Goal: Task Accomplishment & Management: Manage account settings

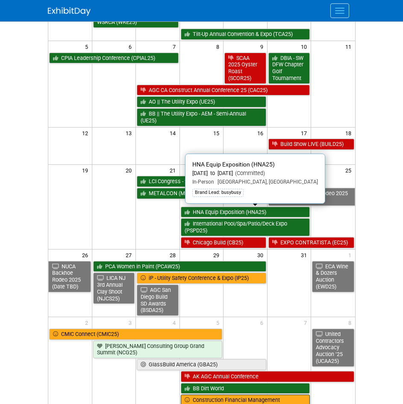
scroll to position [295, 0]
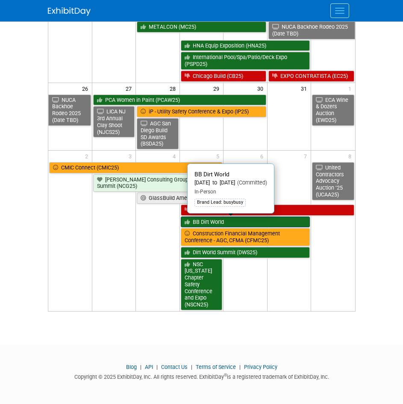
click at [247, 218] on link "BB Dirt World" at bounding box center [246, 221] width 130 height 11
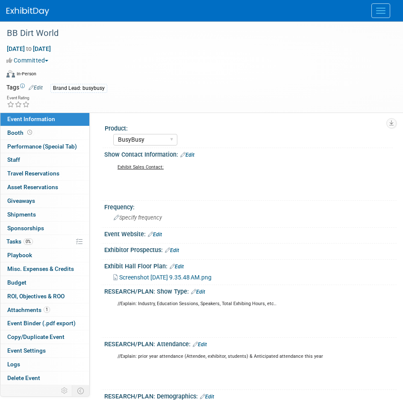
select select "BusyBusy"
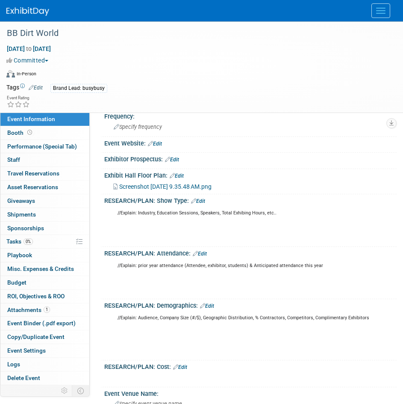
scroll to position [11, 0]
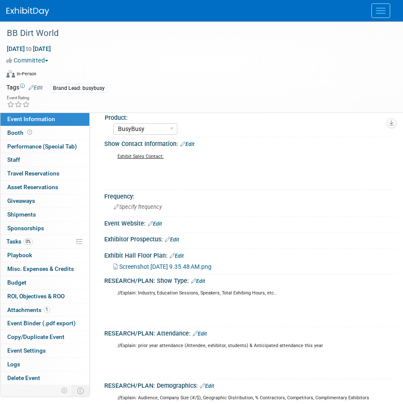
click at [30, 11] on img at bounding box center [27, 11] width 43 height 9
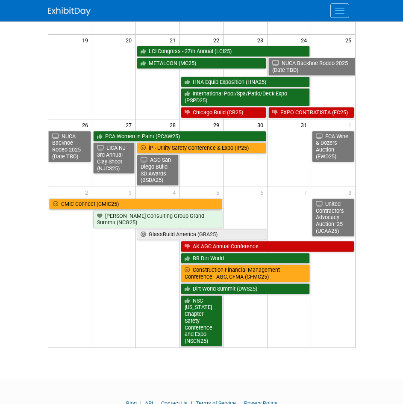
scroll to position [295, 0]
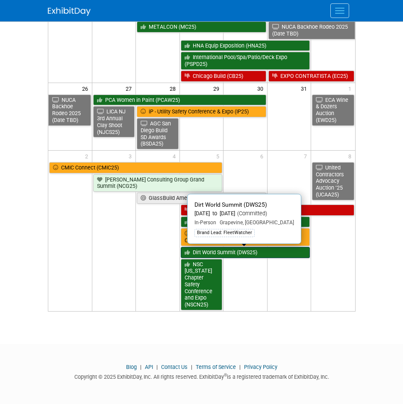
click at [245, 255] on link "Dirt World Summit (DWS25)" at bounding box center [246, 252] width 130 height 11
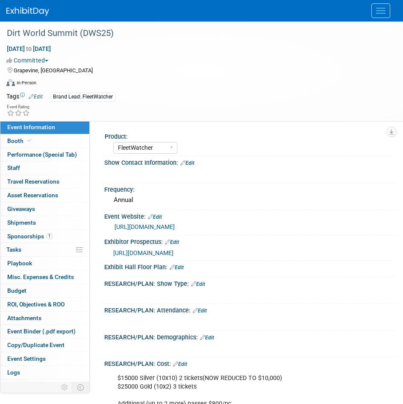
select select "FleetWatcher"
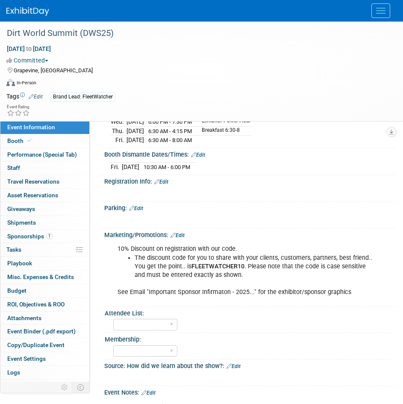
scroll to position [342, 0]
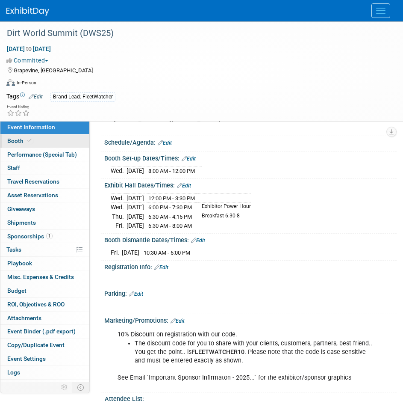
click at [50, 144] on link "Booth" at bounding box center [44, 140] width 89 height 13
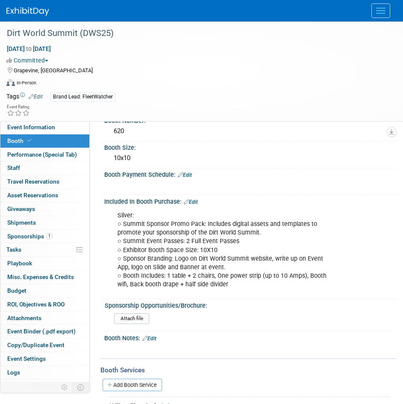
scroll to position [171, 0]
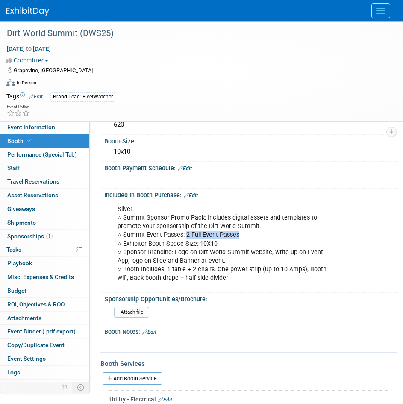
drag, startPoint x: 241, startPoint y: 236, endPoint x: 184, endPoint y: 236, distance: 56.9
click at [184, 236] on div "Silver: ○ Summit Sponsor Promo Pack: Includes digital assets and templates to p…" at bounding box center [247, 244] width 270 height 86
click at [239, 237] on div "Silver: ○ Summit Sponsor Promo Pack: Includes digital assets and templates to p…" at bounding box center [247, 244] width 270 height 86
click at [26, 14] on img at bounding box center [27, 11] width 43 height 9
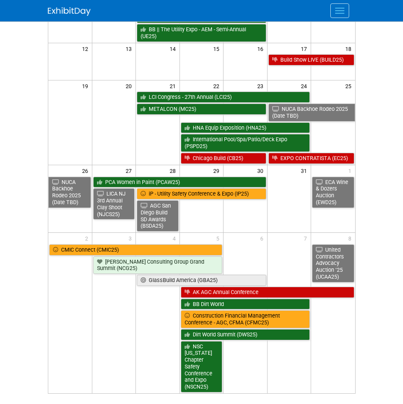
scroll to position [214, 0]
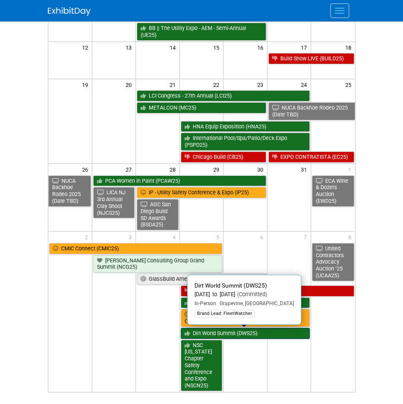
click at [251, 335] on link "Dirt World Summit (DWS25)" at bounding box center [246, 333] width 130 height 11
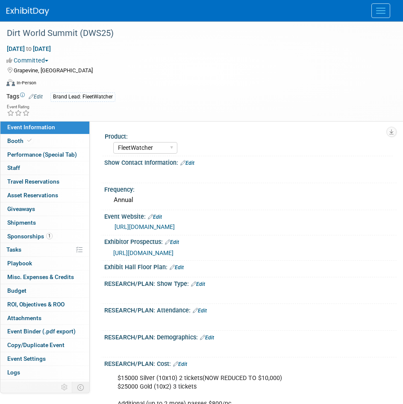
select select "FleetWatcher"
click at [38, 136] on link "Booth" at bounding box center [44, 140] width 89 height 13
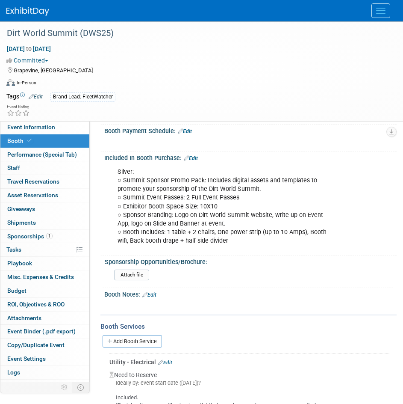
scroll to position [214, 0]
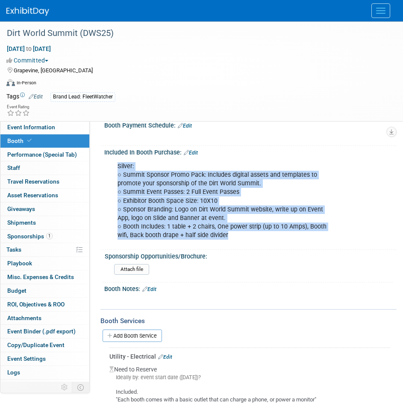
drag, startPoint x: 230, startPoint y: 235, endPoint x: 116, endPoint y: 164, distance: 134.5
click at [115, 164] on div "Silver: ○ Summit Sponsor Promo Pack: Includes digital assets and templates to p…" at bounding box center [247, 201] width 270 height 86
click at [139, 164] on div "Silver: ○ Summit Sponsor Promo Pack: Includes digital assets and templates to p…" at bounding box center [247, 201] width 270 height 86
drag, startPoint x: 232, startPoint y: 234, endPoint x: 113, endPoint y: 169, distance: 136.4
click at [113, 169] on div "Silver: ○ Summit Sponsor Promo Pack: Includes digital assets and templates to p…" at bounding box center [247, 201] width 270 height 86
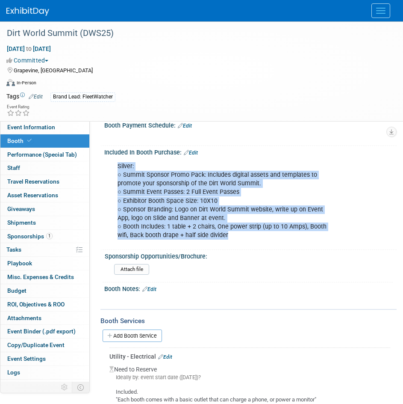
click at [130, 167] on div "Silver: ○ Summit Sponsor Promo Pack: Includes digital assets and templates to p…" at bounding box center [247, 201] width 270 height 86
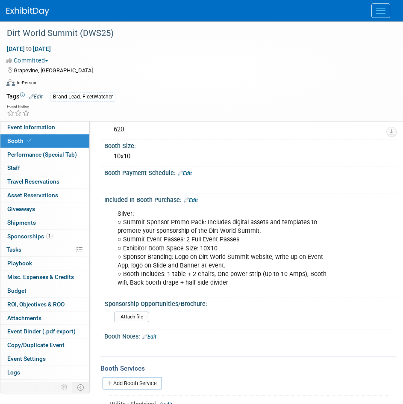
scroll to position [209, 0]
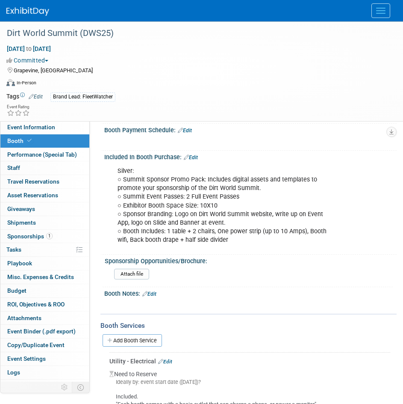
click at [24, 8] on img at bounding box center [27, 11] width 43 height 9
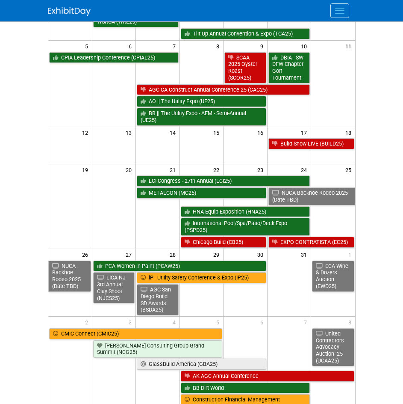
scroll to position [214, 0]
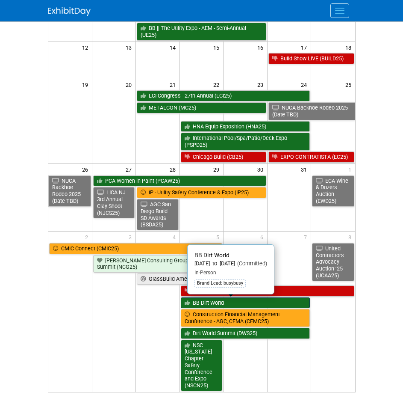
click at [218, 301] on link "BB Dirt World" at bounding box center [246, 302] width 130 height 11
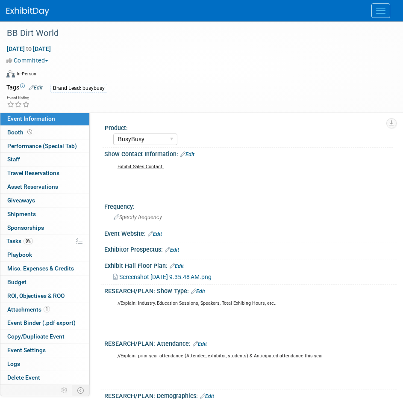
select select "BusyBusy"
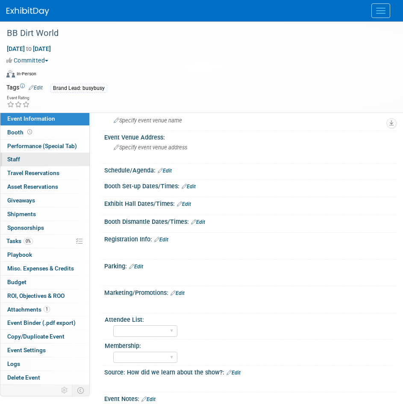
scroll to position [428, 0]
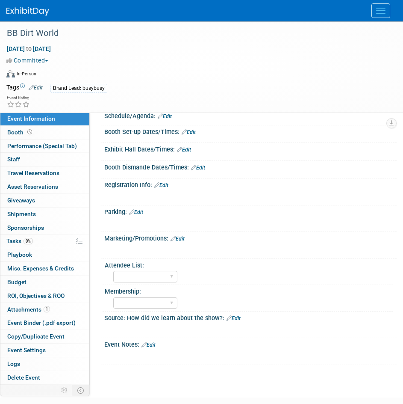
click at [156, 348] on div "X" at bounding box center [250, 354] width 282 height 13
click at [155, 347] on link "Edit" at bounding box center [149, 345] width 14 height 6
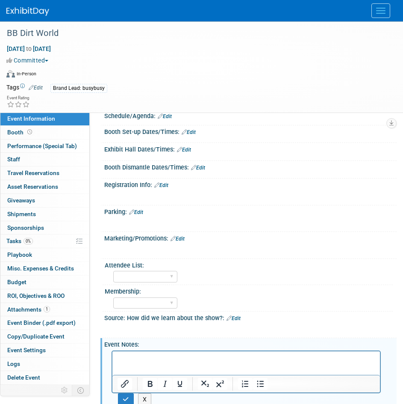
scroll to position [0, 0]
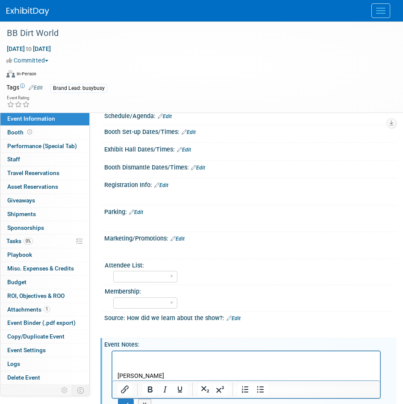
click at [149, 375] on p "Bracken" at bounding box center [247, 375] width 258 height 9
click at [229, 376] on p "Bracken wouldnt arrive until late" at bounding box center [247, 375] width 258 height 9
click at [249, 373] on p "Bracken wouldnt arrive until around midnight." at bounding box center [247, 375] width 258 height 9
click at [266, 373] on p "Bracken wouldnt arrive until around midnight." at bounding box center [247, 375] width 258 height 9
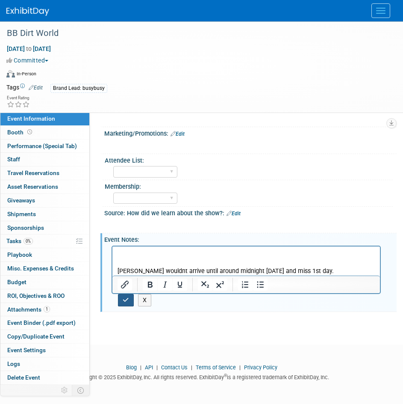
click at [124, 297] on icon "button" at bounding box center [126, 300] width 6 height 6
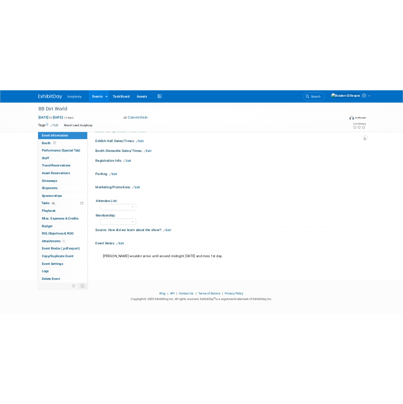
scroll to position [435, 0]
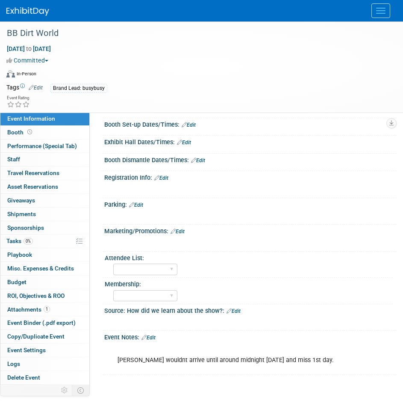
click at [30, 3] on div at bounding box center [201, 10] width 391 height 21
click at [30, 9] on img at bounding box center [27, 11] width 43 height 9
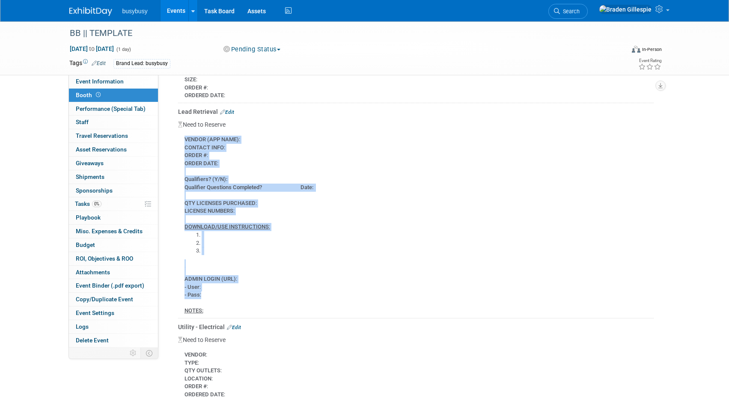
click at [90, 13] on img at bounding box center [90, 11] width 43 height 9
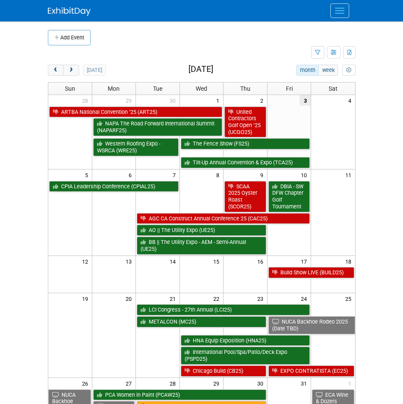
click at [380, 61] on body "busybusy Events Add Event Bulk Upload Events Shareable Event Boards Recently Vi…" at bounding box center [201, 202] width 403 height 404
click at [338, 16] on button "Menu" at bounding box center [340, 10] width 19 height 15
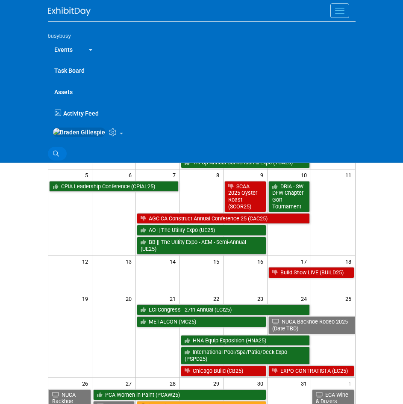
click at [57, 157] on icon at bounding box center [56, 154] width 6 height 6
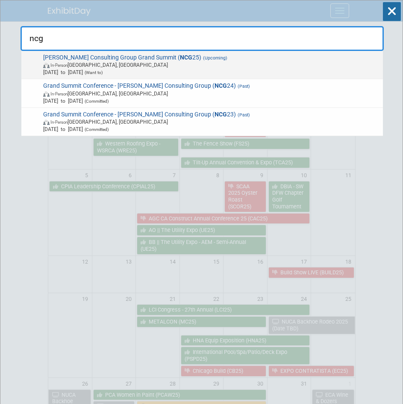
type input "ncg"
click at [162, 63] on span "In-Person Seattle, WA" at bounding box center [211, 64] width 337 height 7
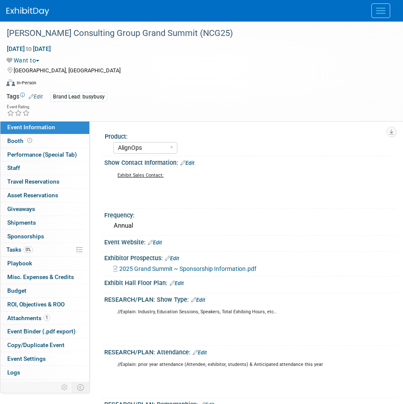
select select "AlignOps"
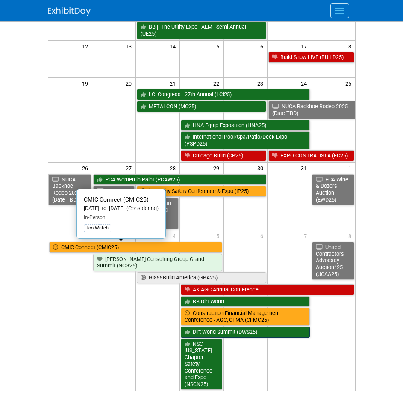
scroll to position [295, 0]
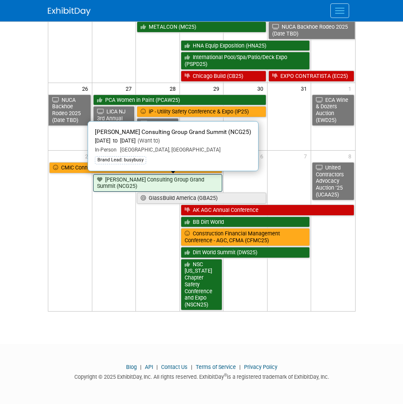
click at [146, 182] on link "[PERSON_NAME] Consulting Group Grand Summit (NCG25)" at bounding box center [158, 183] width 130 height 18
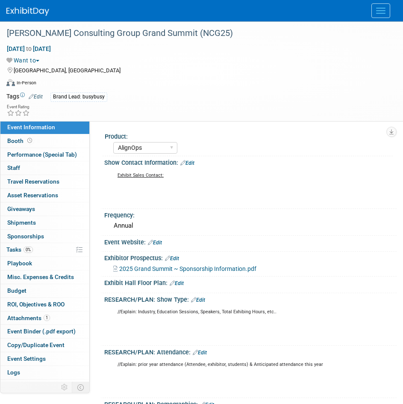
select select "AlignOps"
click at [46, 179] on span "Travel Reservations 0" at bounding box center [33, 181] width 52 height 7
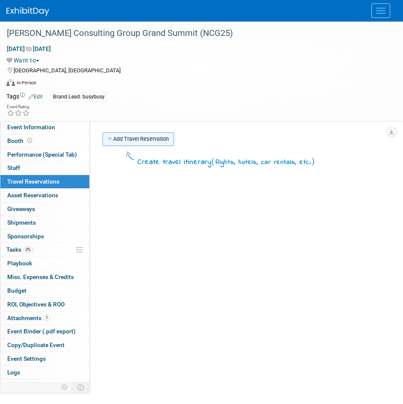
click at [123, 133] on link "Add Travel Reservation" at bounding box center [138, 139] width 71 height 14
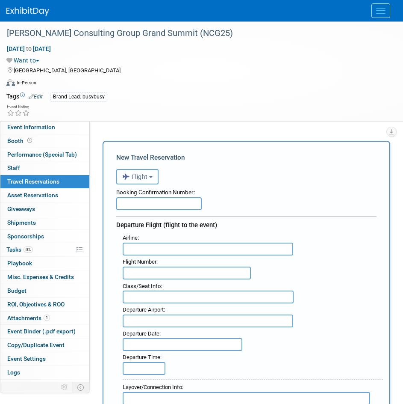
click at [146, 174] on span "Flight" at bounding box center [135, 176] width 26 height 7
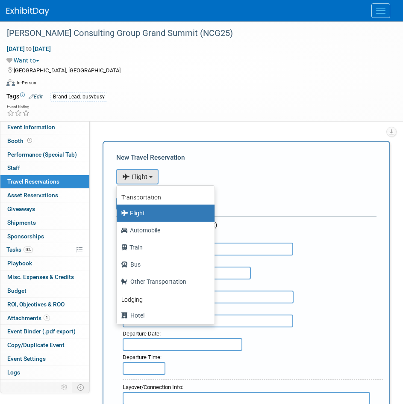
click at [157, 317] on label "Hotel" at bounding box center [163, 315] width 85 height 14
click at [118, 317] on input "Hotel" at bounding box center [116, 314] width 6 height 6
select select "6"
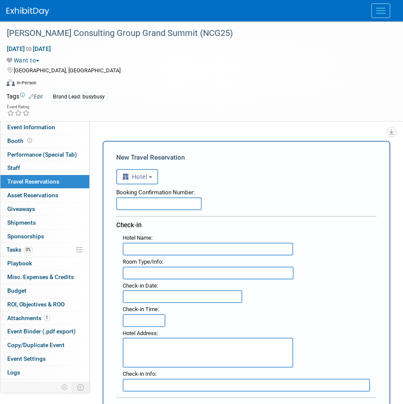
click at [160, 204] on input "text" at bounding box center [159, 203] width 86 height 13
paste input "57752196"
type input "57752196"
click at [163, 251] on input "text" at bounding box center [208, 249] width 171 height 13
click at [158, 251] on input "text" at bounding box center [208, 249] width 171 height 13
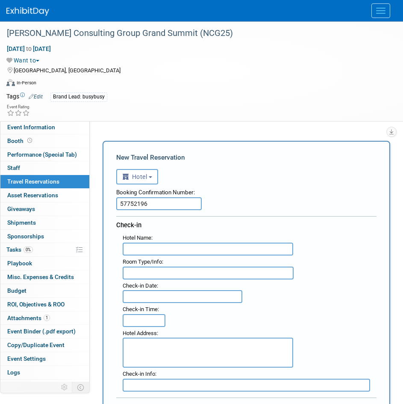
paste input "Hyatt Regency Seattle"
type input "Hyatt Regency Seattle"
click at [175, 270] on input "text" at bounding box center [208, 273] width 171 height 13
type input "1 King"
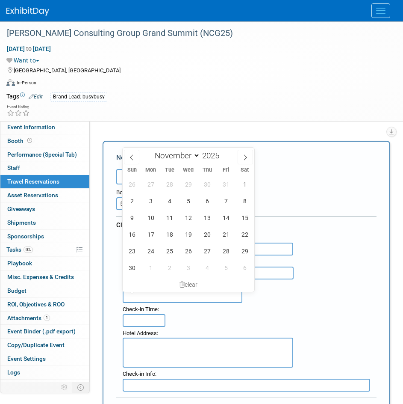
click at [160, 301] on input "text" at bounding box center [183, 296] width 120 height 13
click at [131, 197] on span "2" at bounding box center [132, 201] width 17 height 17
type input "Nov 2, 2025"
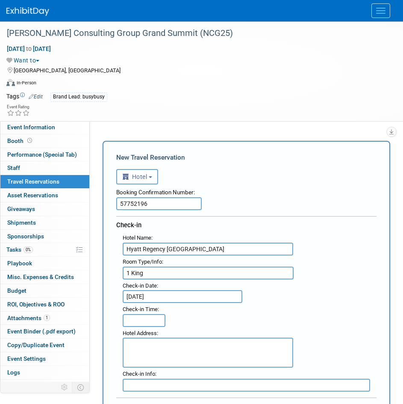
scroll to position [128, 0]
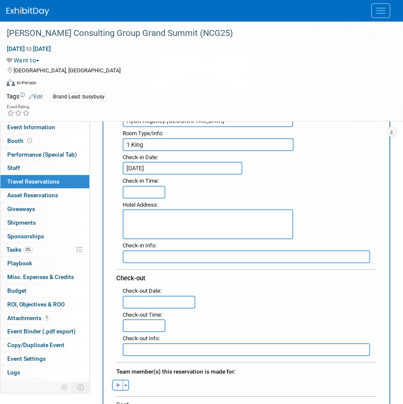
type input "11:00 AM"
click at [139, 329] on input "11:00 AM" at bounding box center [144, 325] width 43 height 13
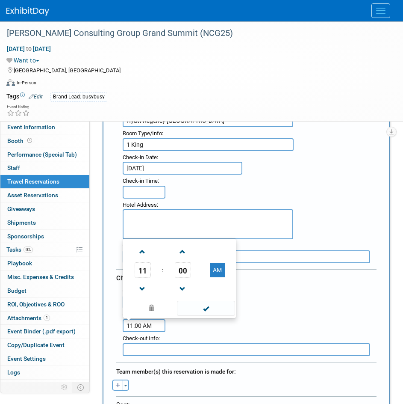
click at [340, 325] on div ": Check-out Date : Check-out Time : 11:00 AM 11 : 00 AM 12 01 02 03 04 05 06 07…" at bounding box center [249, 308] width 267 height 47
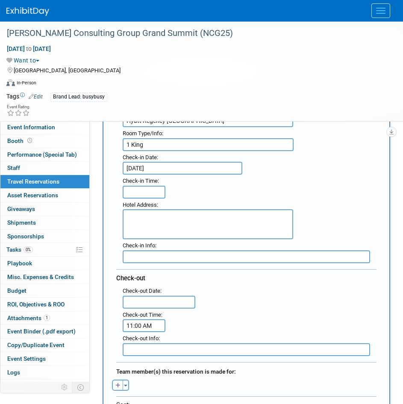
click at [178, 305] on input "text" at bounding box center [159, 302] width 73 height 13
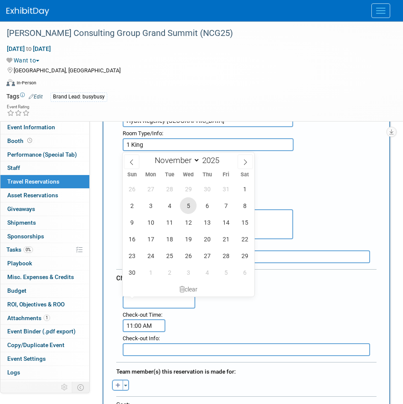
click at [186, 202] on span "5" at bounding box center [188, 205] width 17 height 17
type input "Nov 5, 2025"
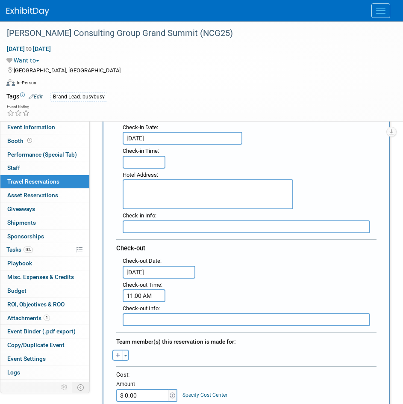
scroll to position [257, 0]
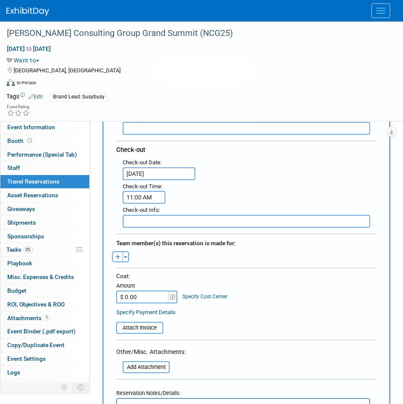
click at [130, 255] on div "Toggle Dropdown Select Anyone Tag a user or a resource Quick -- Select -- (me)" at bounding box center [120, 256] width 21 height 11
click at [128, 254] on button "Toggle Dropdown" at bounding box center [126, 256] width 6 height 11
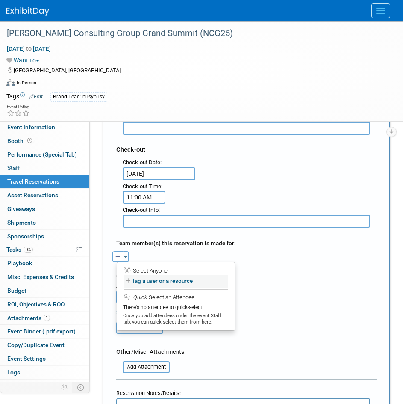
click at [131, 284] on label "Tag a user or a resource" at bounding box center [176, 281] width 105 height 12
select select
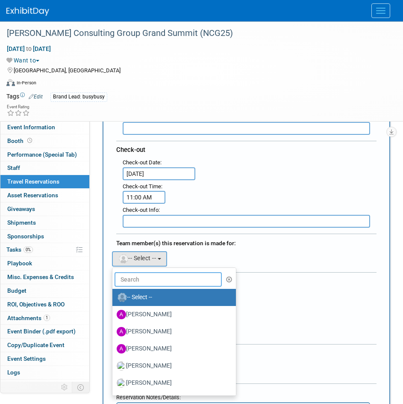
click at [142, 272] on input "text" at bounding box center [168, 279] width 107 height 15
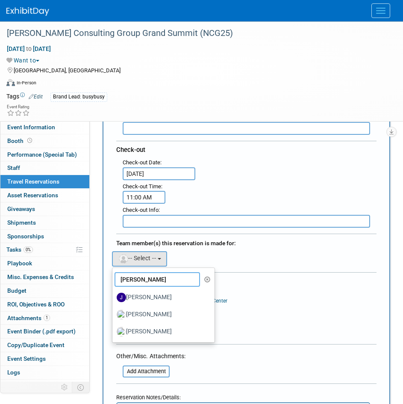
type input "ryan"
click at [144, 326] on label "Ryan Reber" at bounding box center [161, 332] width 89 height 14
click at [114, 328] on input "Ryan Reber" at bounding box center [111, 331] width 6 height 6
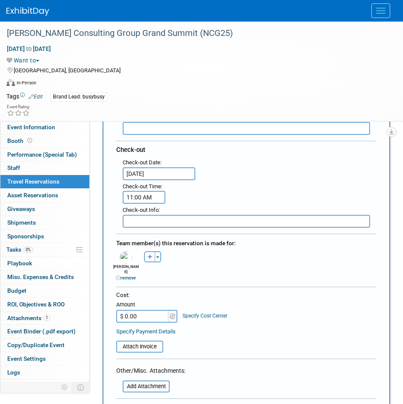
click at [148, 255] on icon "button" at bounding box center [150, 258] width 5 height 6
select select
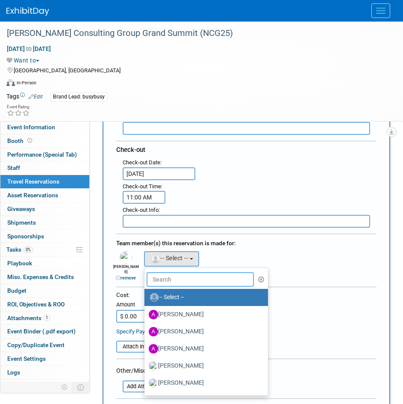
click at [155, 282] on input "text" at bounding box center [200, 279] width 107 height 15
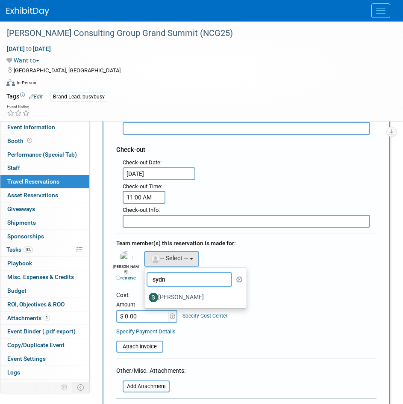
type input "sydn"
click at [189, 295] on label "Sydney Sanders" at bounding box center [193, 298] width 89 height 14
click at [146, 295] on input "Sydney Sanders" at bounding box center [143, 297] width 6 height 6
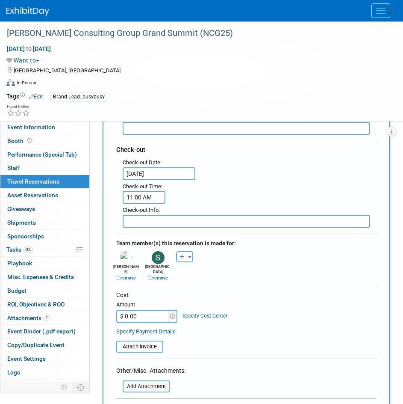
click at [153, 310] on input "$ 0.00" at bounding box center [142, 316] width 53 height 13
click at [146, 310] on input "$ 0.00" at bounding box center [142, 316] width 53 height 13
drag, startPoint x: 146, startPoint y: 310, endPoint x: 97, endPoint y: 305, distance: 49.4
click at [97, 309] on div "Add Travel Reservation Filter by tagged traveller -- Select Traveler -- All res…" at bounding box center [246, 320] width 301 height 891
type input "$ 2,017.82"
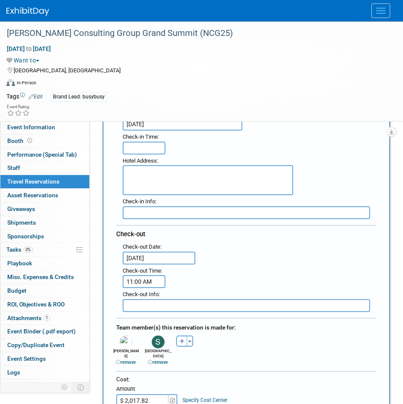
scroll to position [86, 0]
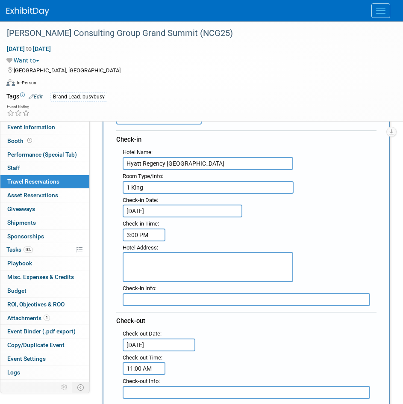
click at [144, 237] on input "3:00 PM" at bounding box center [144, 234] width 43 height 13
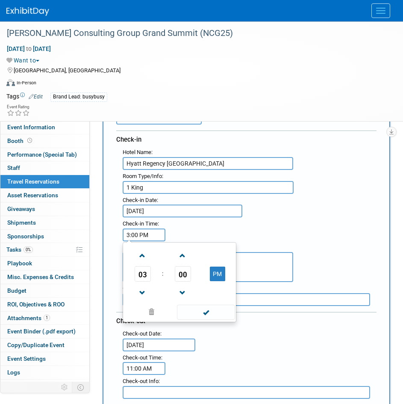
drag, startPoint x: 142, startPoint y: 253, endPoint x: 156, endPoint y: 252, distance: 14.6
click at [142, 253] on span at bounding box center [142, 255] width 15 height 15
type input "4:00 PM"
click at [258, 224] on div ": Check-in Date : Nov 2, 2025 Check-in Time : 4:00 PM 04 : 00 PM 12 01 02 03 04…" at bounding box center [249, 217] width 267 height 47
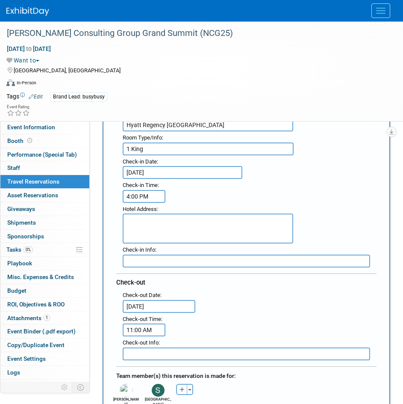
scroll to position [171, 0]
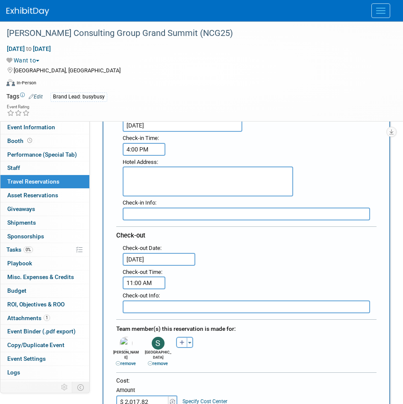
click at [178, 172] on textarea at bounding box center [208, 181] width 171 height 30
paste textarea "808 Howell Street Seattle, Washington, 98101"
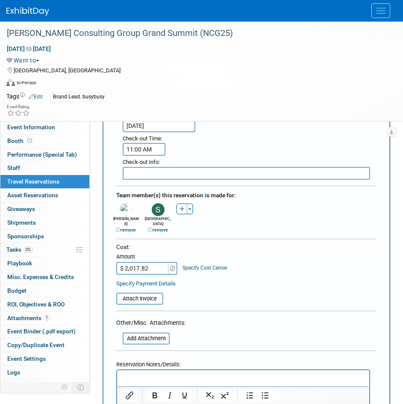
scroll to position [342, 0]
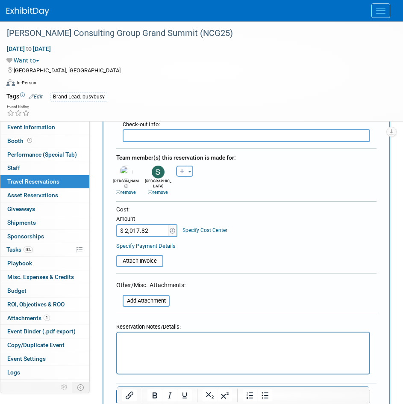
type textarea "808 Howell Street Seattle, Washington, 98101"
click at [196, 341] on p "Rich Text Area. Press ALT-0 for help." at bounding box center [243, 339] width 243 height 9
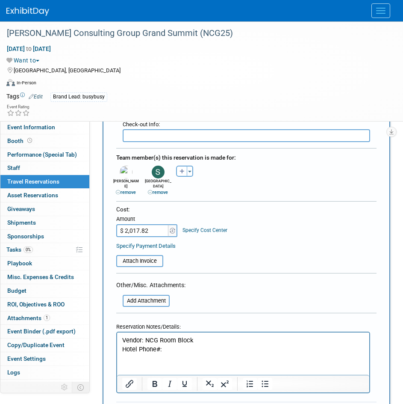
click at [175, 347] on p "Hotel Phone#:" at bounding box center [243, 348] width 243 height 9
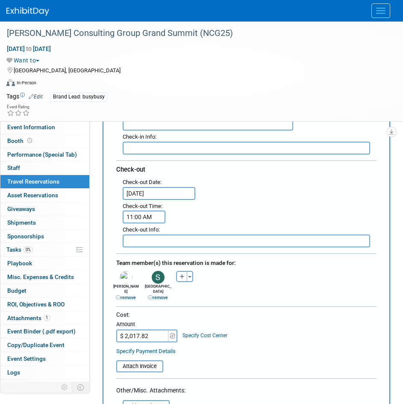
scroll to position [171, 0]
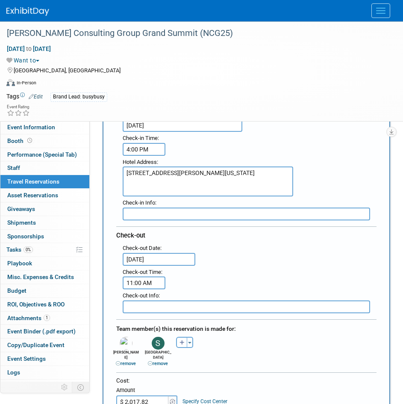
click at [172, 215] on input "text" at bounding box center [247, 214] width 248 height 13
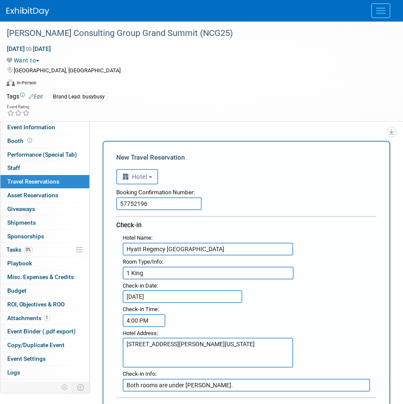
scroll to position [128, 0]
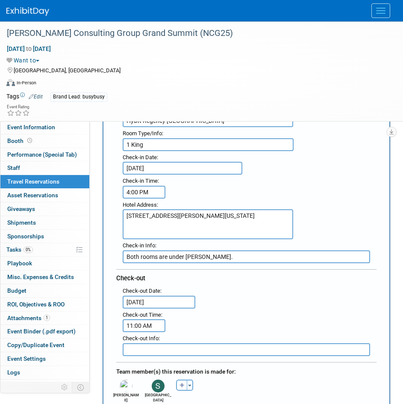
type input "Both rooms are under Ryan."
click at [170, 143] on input "1 King" at bounding box center [208, 144] width 171 height 13
type input "1 King"
click at [141, 256] on input "Both rooms are under Ryan." at bounding box center [247, 256] width 248 height 13
click at [236, 258] on input "Both of the two rooms are under Ryan." at bounding box center [247, 256] width 248 height 13
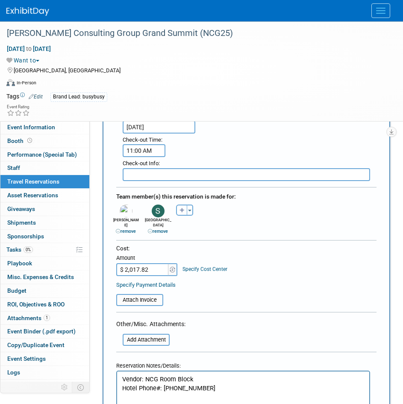
scroll to position [385, 0]
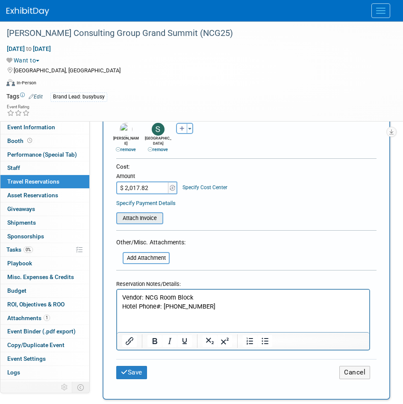
type input "Both of the two rooms are under Ryan for check-in."
click at [142, 213] on input "file" at bounding box center [112, 218] width 102 height 10
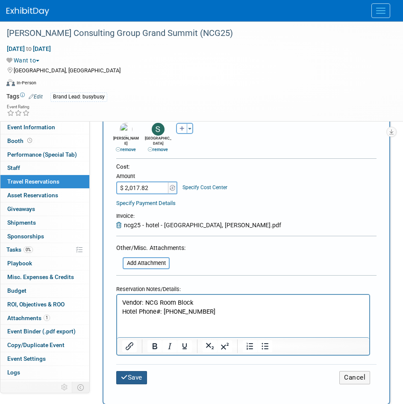
click at [133, 371] on button "Save" at bounding box center [131, 377] width 31 height 13
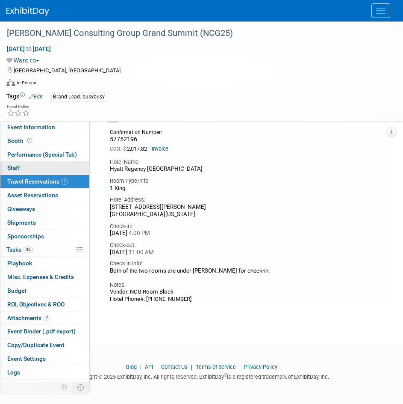
scroll to position [0, 0]
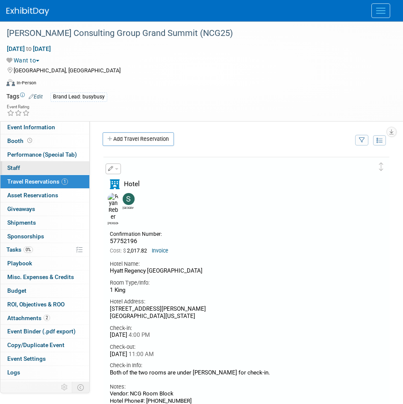
click at [27, 172] on link "0 Staff 0" at bounding box center [44, 167] width 89 height 13
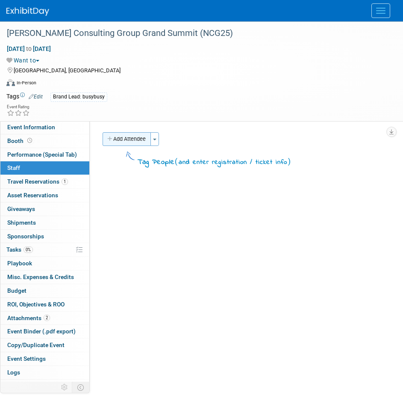
click at [139, 136] on button "Add Attendee" at bounding box center [127, 139] width 48 height 14
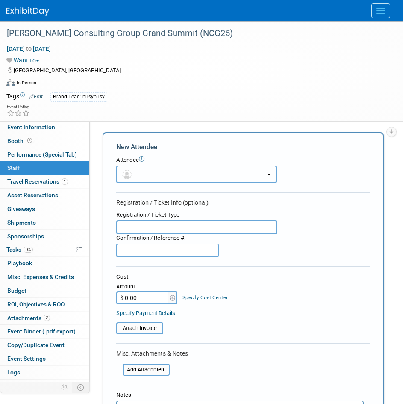
click at [148, 173] on button "button" at bounding box center [196, 175] width 160 height 18
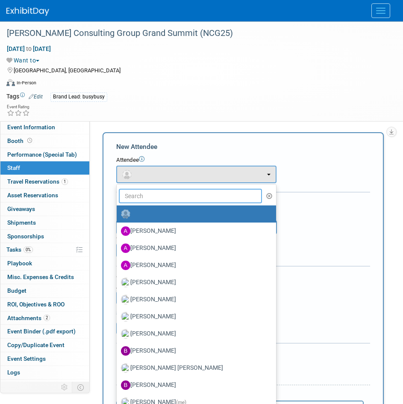
click at [153, 190] on input "text" at bounding box center [190, 196] width 143 height 15
type input "ryan"
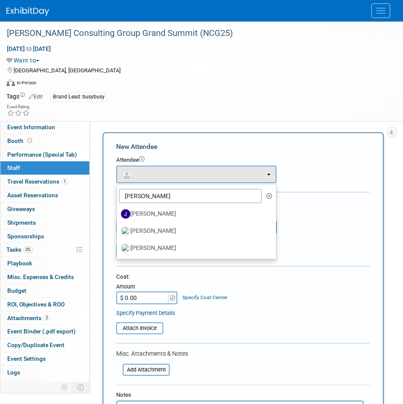
click at [157, 230] on label "Ryan Reber" at bounding box center [194, 231] width 147 height 14
click at [118, 230] on input "Ryan Reber" at bounding box center [116, 230] width 6 height 6
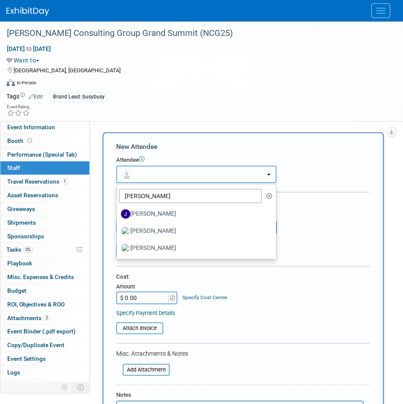
select select "360a2207-2341-4c45-a862-1d4351434cc6"
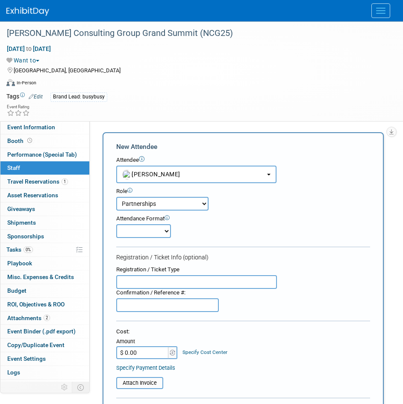
click at [161, 203] on select "Demonstrator Host Partnerships Planner Presenter Promoter Sales Representative" at bounding box center [162, 204] width 92 height 14
select select "9"
click at [116, 197] on select "Demonstrator Host Partnerships Planner Presenter Promoter Sales Representative" at bounding box center [162, 204] width 92 height 14
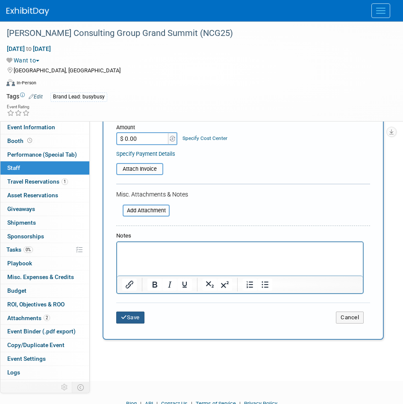
click at [131, 323] on button "Save" at bounding box center [130, 317] width 28 height 12
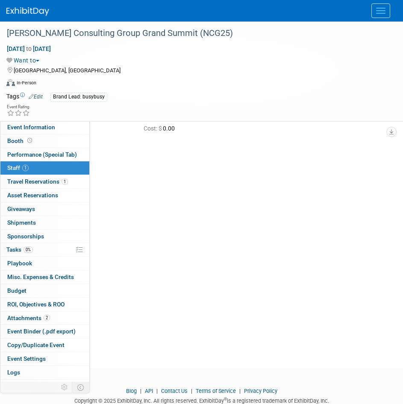
scroll to position [0, 0]
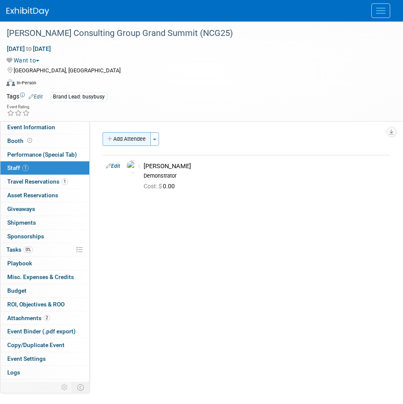
click at [130, 139] on button "Add Attendee" at bounding box center [127, 139] width 48 height 14
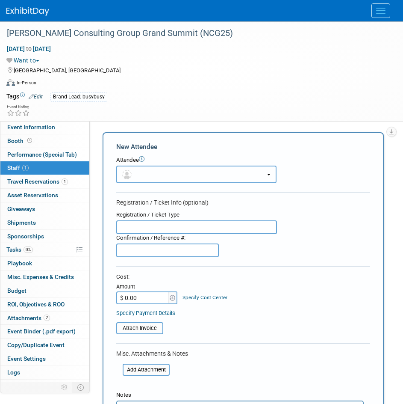
click at [144, 176] on button "button" at bounding box center [196, 175] width 160 height 18
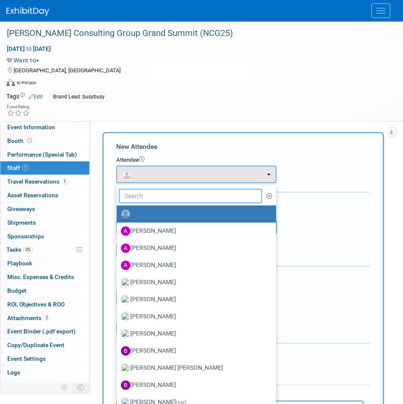
click at [149, 194] on input "text" at bounding box center [190, 196] width 143 height 15
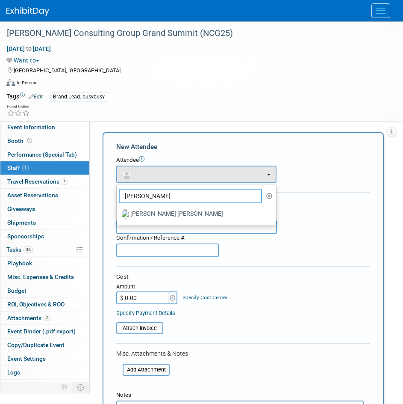
type input "bracken"
click at [130, 215] on label "Bracken Anderson" at bounding box center [194, 214] width 147 height 14
click at [118, 215] on input "Bracken Anderson" at bounding box center [116, 213] width 6 height 6
select select "0aa3a533-b83a-4b91-86c0-f0ddef57f39a"
select select "100"
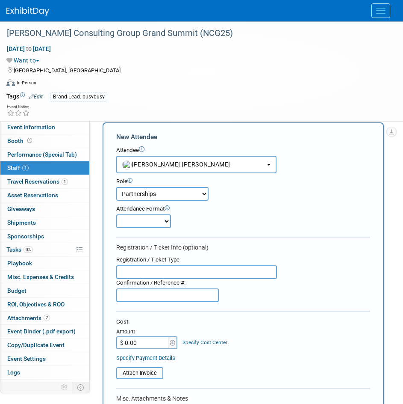
scroll to position [171, 0]
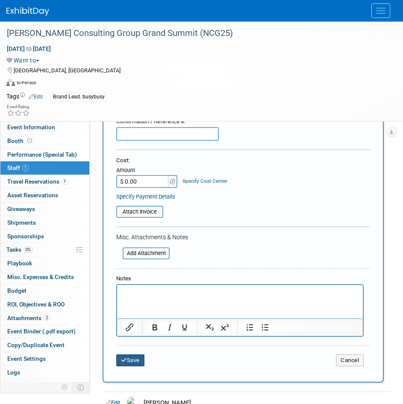
click at [134, 364] on button "Save" at bounding box center [130, 360] width 28 height 12
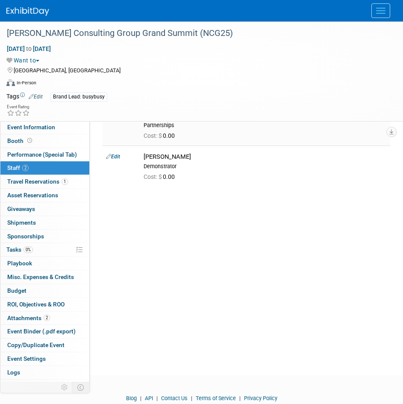
scroll to position [0, 0]
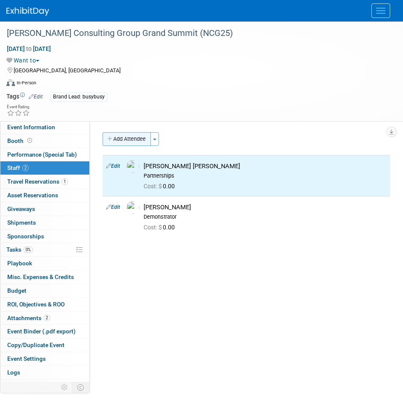
click at [131, 142] on button "Add Attendee" at bounding box center [127, 139] width 48 height 14
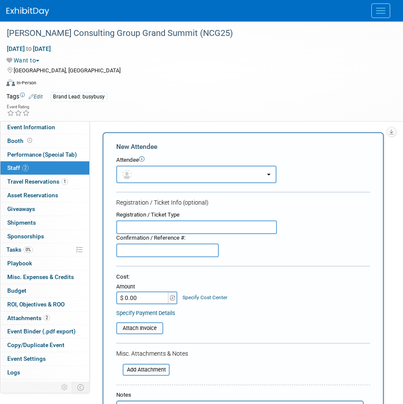
click at [148, 169] on button "button" at bounding box center [196, 175] width 160 height 18
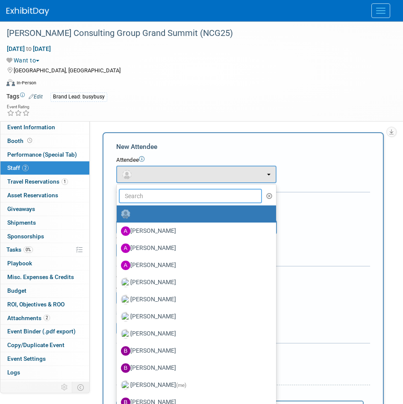
click at [143, 189] on input "text" at bounding box center [190, 196] width 143 height 15
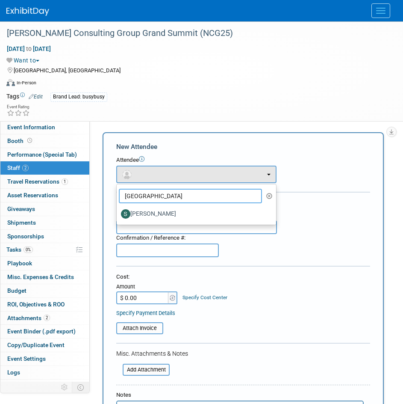
type input "sydney"
click at [163, 219] on label "Sydney Sanders" at bounding box center [194, 214] width 147 height 14
click at [118, 216] on input "Sydney Sanders" at bounding box center [116, 213] width 6 height 6
select select "5772b13b-fcd4-49c9-9eb2-f194e4f04a6b"
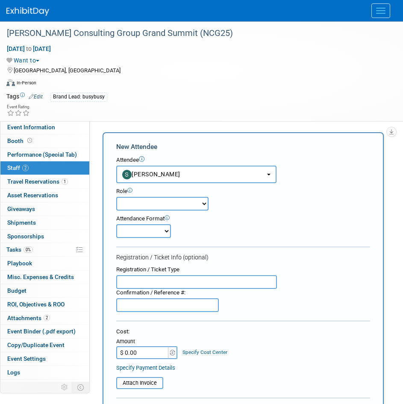
click at [160, 207] on select "Demonstrator Host Partnerships Planner Presenter Promoter Sales Representative" at bounding box center [162, 204] width 92 height 14
select select "4"
click at [116, 197] on select "Demonstrator Host Partnerships Planner Presenter Promoter Sales Representative" at bounding box center [162, 204] width 92 height 14
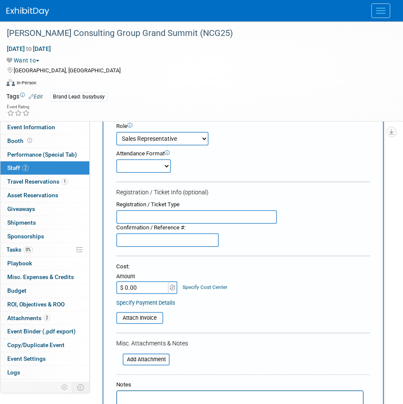
scroll to position [171, 0]
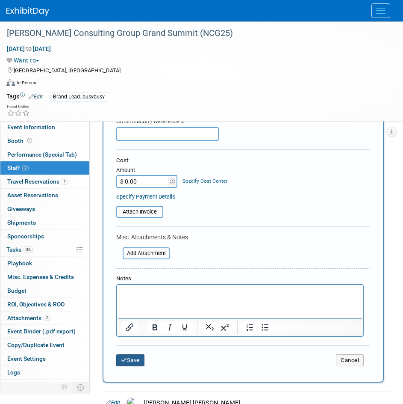
click at [139, 358] on button "Save" at bounding box center [130, 360] width 28 height 12
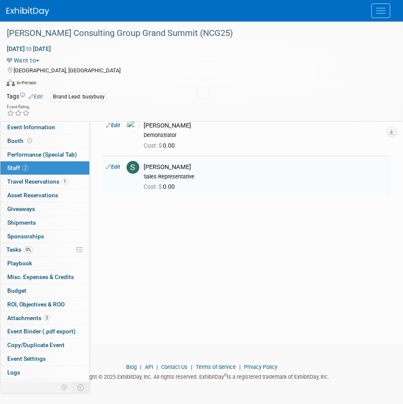
scroll to position [82, 0]
click at [55, 174] on link "3 Staff 3" at bounding box center [44, 167] width 89 height 13
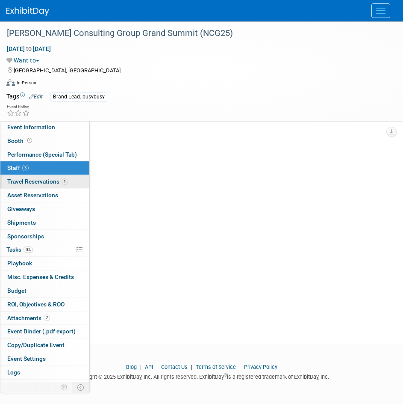
scroll to position [0, 0]
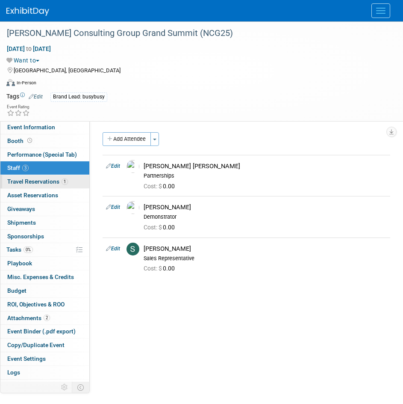
click at [54, 179] on span "Travel Reservations 1" at bounding box center [37, 181] width 61 height 7
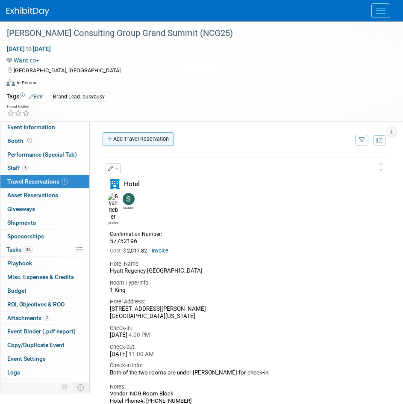
click at [130, 142] on link "Add Travel Reservation" at bounding box center [138, 139] width 71 height 14
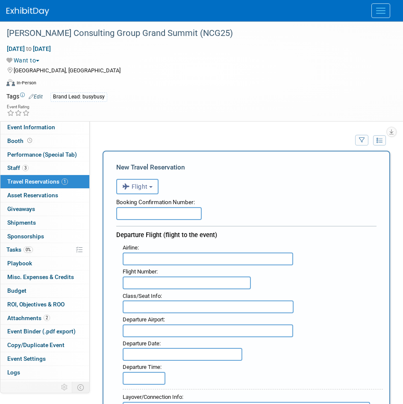
click at [145, 187] on span "Flight" at bounding box center [135, 186] width 26 height 7
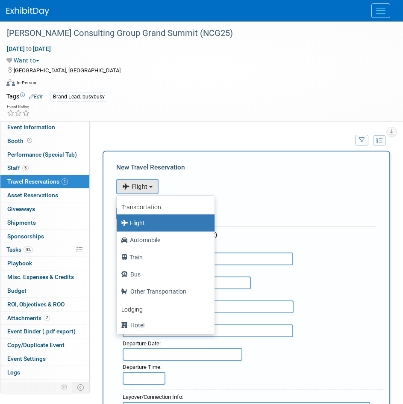
click at [146, 329] on label "Hotel" at bounding box center [163, 325] width 85 height 14
click at [118, 327] on input "Hotel" at bounding box center [116, 324] width 6 height 6
select select "6"
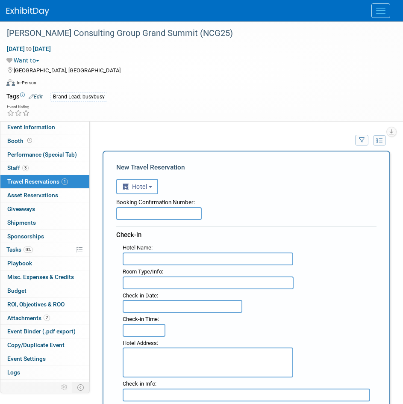
click at [154, 218] on input "text" at bounding box center [159, 213] width 86 height 13
click at [136, 212] on input "text" at bounding box center [159, 213] width 86 height 13
paste input "28777963"
type input "28777963"
click at [144, 260] on input "text" at bounding box center [208, 258] width 171 height 13
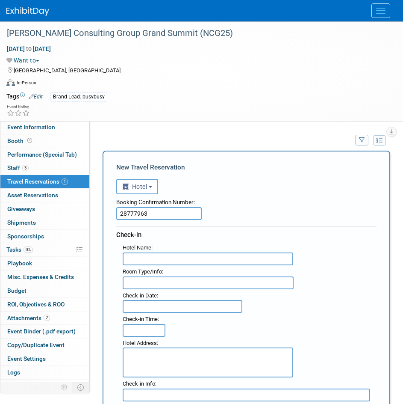
click at [157, 253] on input "text" at bounding box center [208, 258] width 171 height 13
paste input "Hyatt Regency Seattle"
type input "Hyatt Regency Seattle"
click at [145, 286] on input "text" at bounding box center [208, 282] width 171 height 13
type input "1 King"
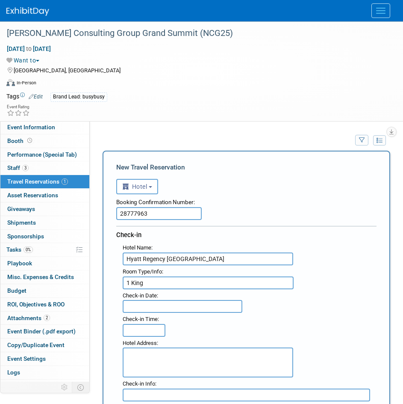
click at [157, 310] on input "text" at bounding box center [183, 306] width 120 height 13
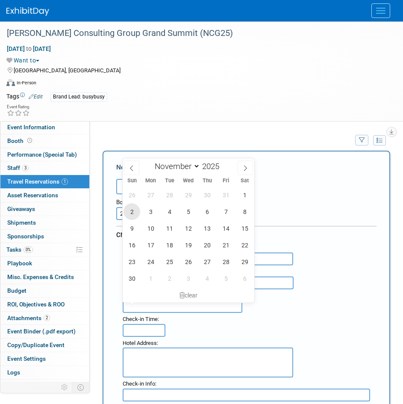
click at [134, 214] on span "2" at bounding box center [132, 211] width 17 height 17
type input "Nov 2, 2025"
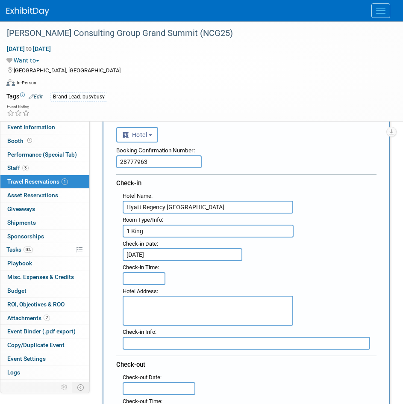
scroll to position [128, 0]
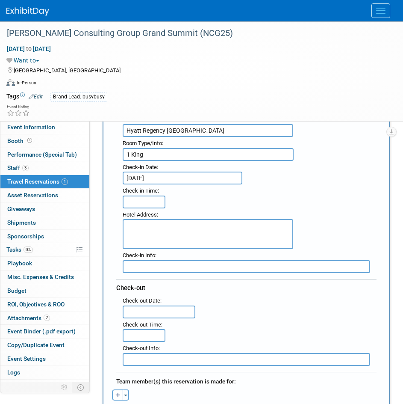
click at [148, 311] on input "text" at bounding box center [159, 311] width 73 height 13
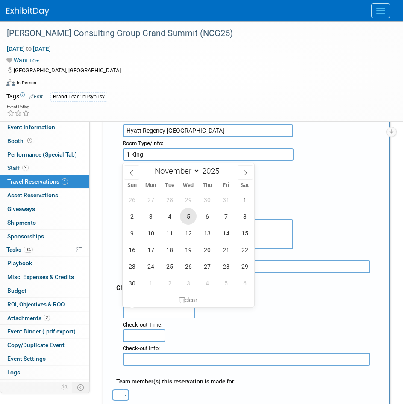
click at [192, 221] on span "5" at bounding box center [188, 216] width 17 height 17
type input "Nov 5, 2025"
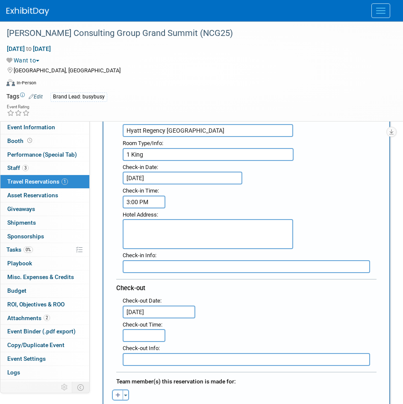
click at [145, 199] on input "3:00 PM" at bounding box center [144, 202] width 43 height 13
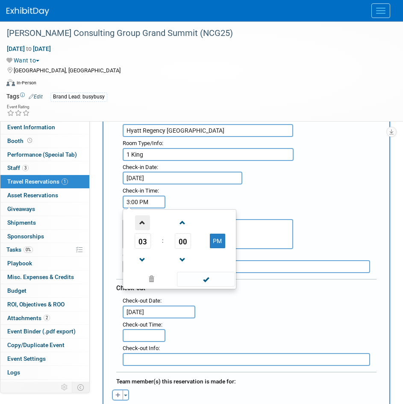
click at [142, 223] on span at bounding box center [142, 222] width 15 height 15
type input "4:00 PM"
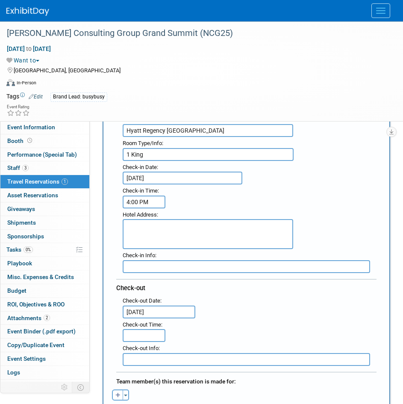
click at [279, 230] on textarea at bounding box center [208, 234] width 171 height 30
type input "11:00 AM"
click at [147, 335] on input "11:00 AM" at bounding box center [144, 335] width 43 height 13
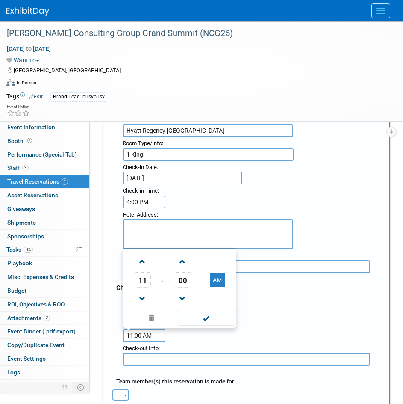
drag, startPoint x: 303, startPoint y: 305, endPoint x: 299, endPoint y: 304, distance: 4.3
click at [303, 305] on div ": Check-out Date : Nov 5, 2025 Check-out Time : 11:00 AM 11 : 00 AM 12 01 02 03…" at bounding box center [249, 317] width 267 height 47
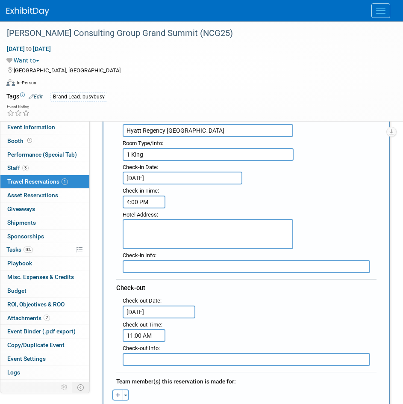
click at [277, 234] on textarea at bounding box center [208, 234] width 171 height 30
paste textarea "808 Howell Street Seattle, Washington, 98101 United States"
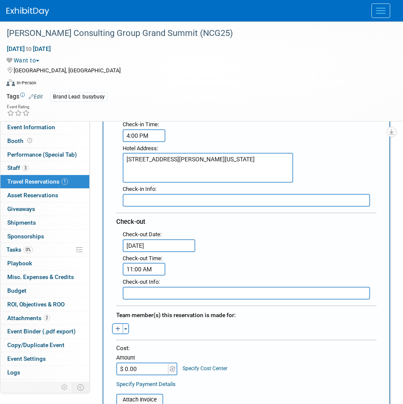
scroll to position [257, 0]
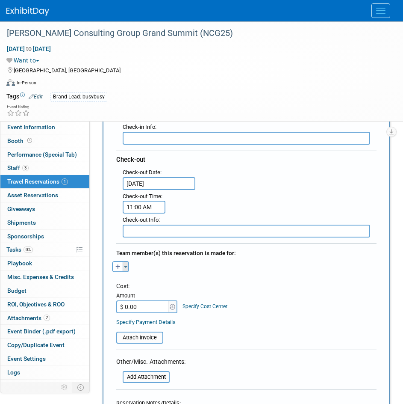
type textarea "808 Howell Street Seattle, Washington, 98101 United States"
click at [124, 261] on button "Toggle Dropdown" at bounding box center [126, 266] width 6 height 11
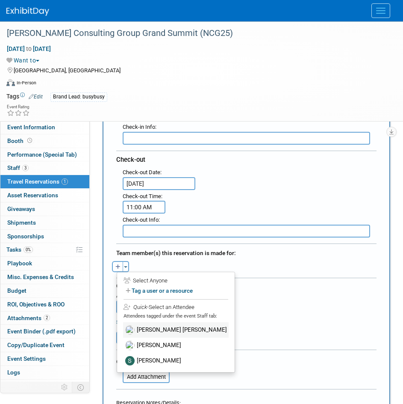
click at [153, 329] on label "Bracken Anderson" at bounding box center [176, 329] width 106 height 15
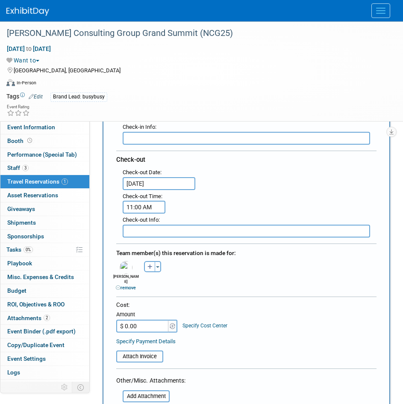
click at [207, 301] on div "Cost:" at bounding box center [246, 305] width 261 height 8
click at [139, 323] on input "$ 0.00" at bounding box center [142, 326] width 53 height 13
type input "$ 1,008.91"
click at [148, 352] on input "file" at bounding box center [112, 356] width 102 height 10
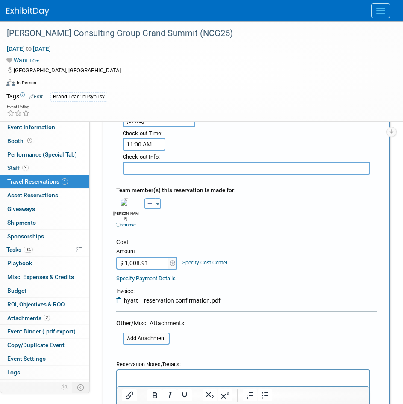
scroll to position [385, 0]
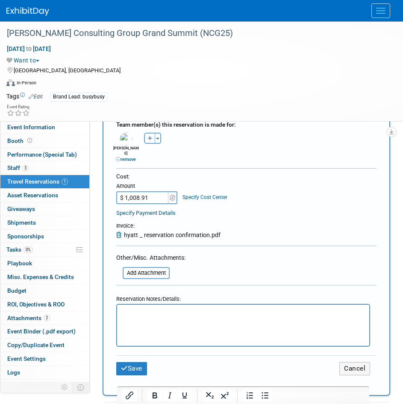
click at [125, 317] on html at bounding box center [243, 311] width 252 height 12
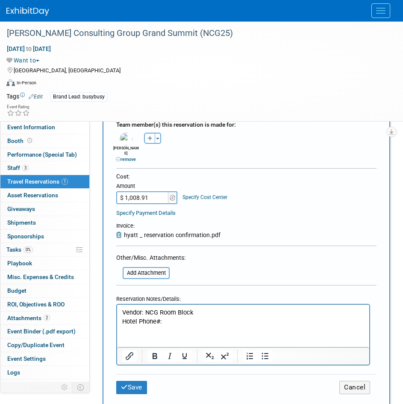
click at [165, 321] on p "Hotel Phone#:" at bounding box center [243, 321] width 243 height 9
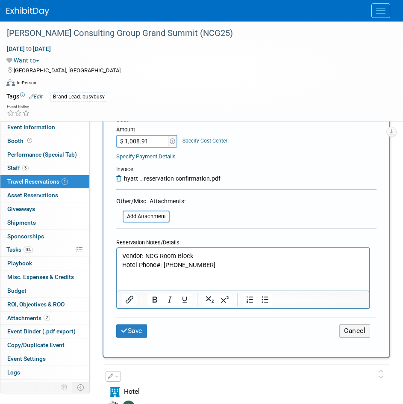
scroll to position [513, 0]
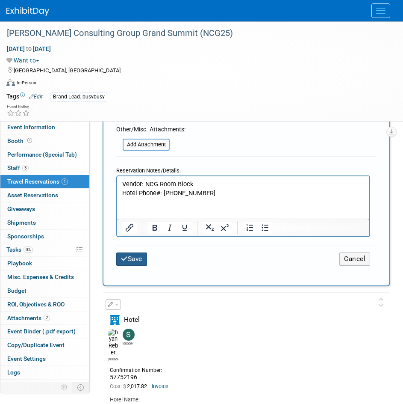
click at [144, 255] on button "Save" at bounding box center [131, 258] width 31 height 13
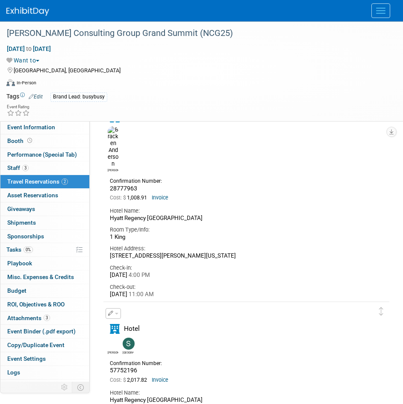
scroll to position [128, 0]
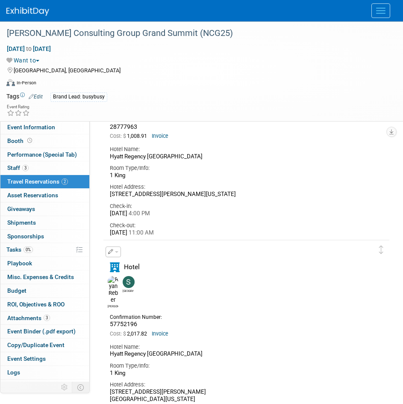
click at [118, 257] on button "button" at bounding box center [113, 251] width 15 height 11
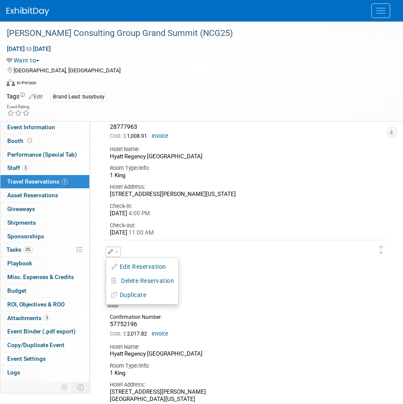
click at [122, 263] on button "Edit Reservation" at bounding box center [142, 267] width 72 height 12
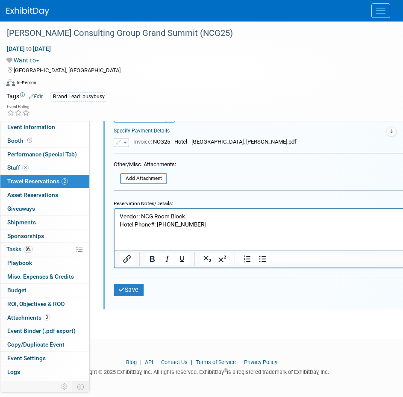
scroll to position [650, 0]
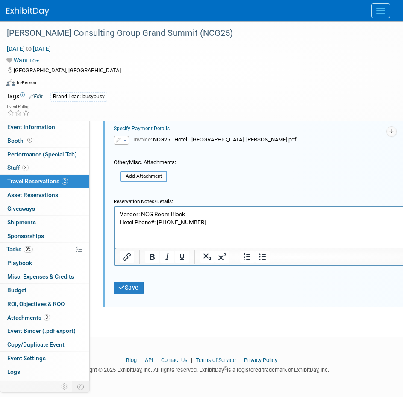
click at [166, 226] on html "Vendor: NCG Room Block Hotel Phone#: 206 973 1234" at bounding box center [293, 217] width 356 height 20
click at [222, 226] on html "Vendor: NCG Room Block Hotel Phone#: 206 973 1234" at bounding box center [293, 217] width 356 height 20
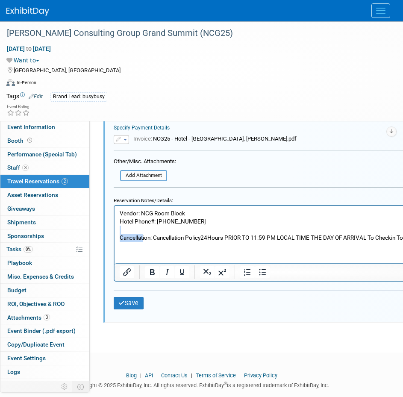
drag, startPoint x: 155, startPoint y: 232, endPoint x: 150, endPoint y: 237, distance: 7.3
click at [148, 237] on body "Vendor: NCG Room Block Hotel Phone#: 206 973 1234 Cancellation: Cancellation Po…" at bounding box center [292, 225] width 347 height 33
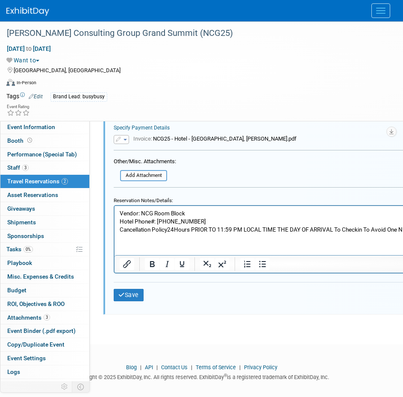
click at [168, 227] on p "Cancellation Policy24Hours PRIOR TO 11:59 PM LOCAL TIME THE DAY OF ARRIVAL To C…" at bounding box center [293, 229] width 346 height 8
click at [134, 295] on button "Save" at bounding box center [129, 295] width 30 height 12
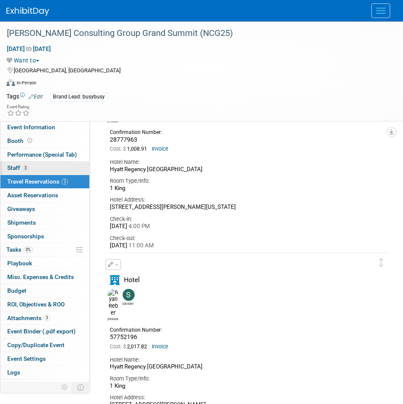
scroll to position [94, 0]
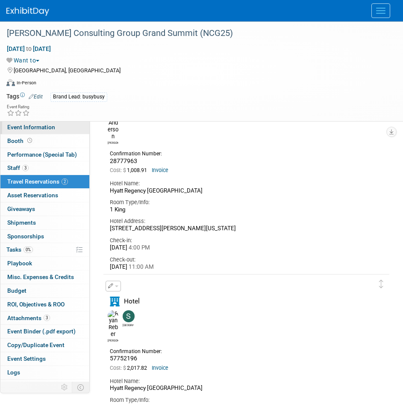
click at [24, 126] on span "Event Information" at bounding box center [31, 127] width 48 height 7
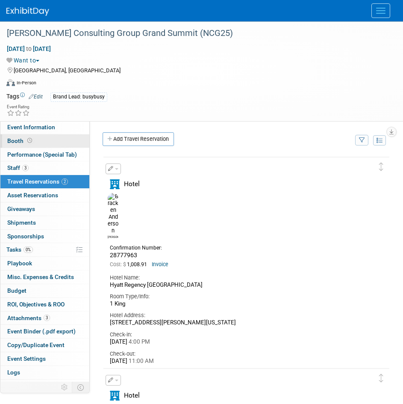
select select "AlignOps"
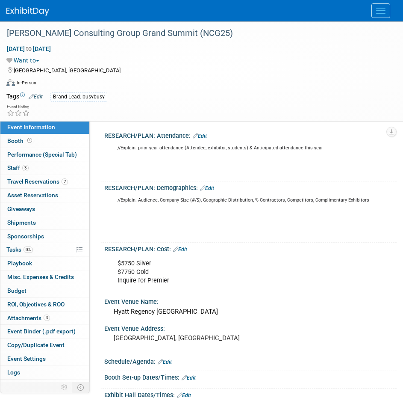
scroll to position [513, 0]
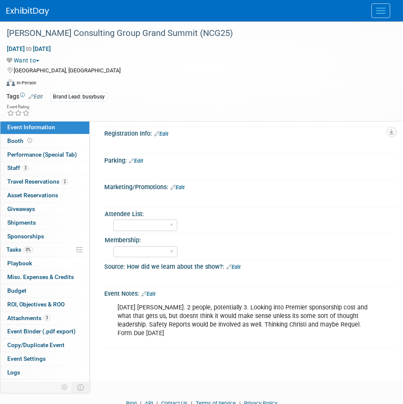
click at [252, 322] on div "5/8/25 Bracken. 2 people, potentially 3. Looking into Premier sponsorship cost …" at bounding box center [247, 320] width 270 height 43
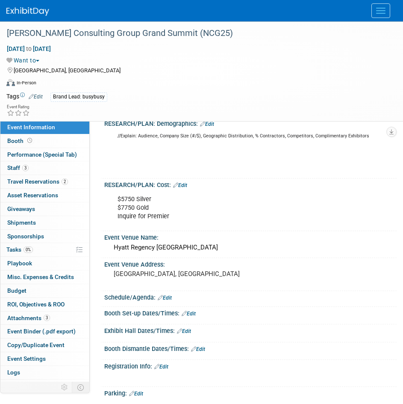
scroll to position [257, 0]
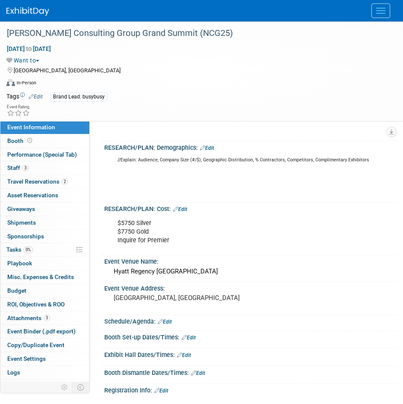
click at [28, 13] on img at bounding box center [27, 11] width 43 height 9
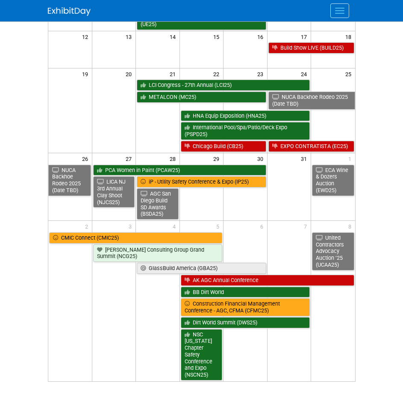
scroll to position [295, 0]
